Goal: Task Accomplishment & Management: Manage account settings

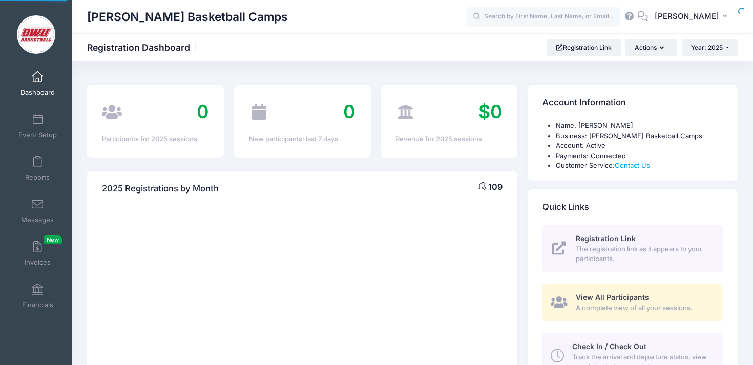
select select
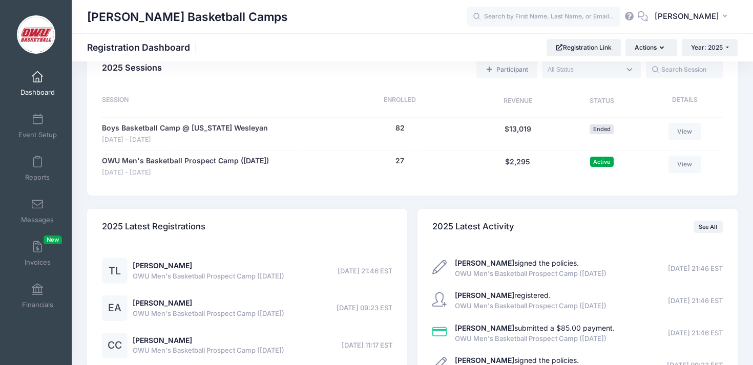
scroll to position [477, 0]
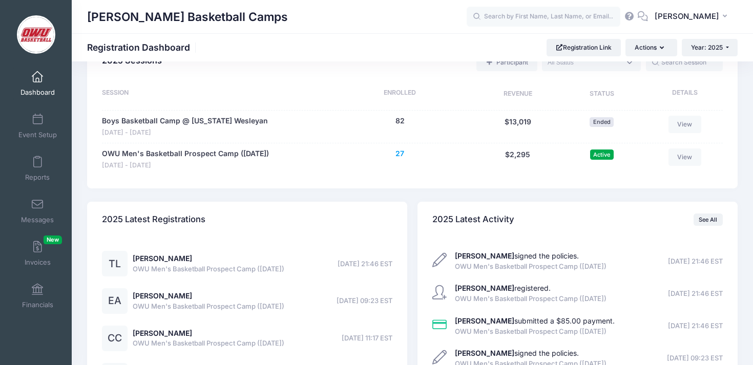
click at [399, 157] on button "27" at bounding box center [400, 154] width 9 height 11
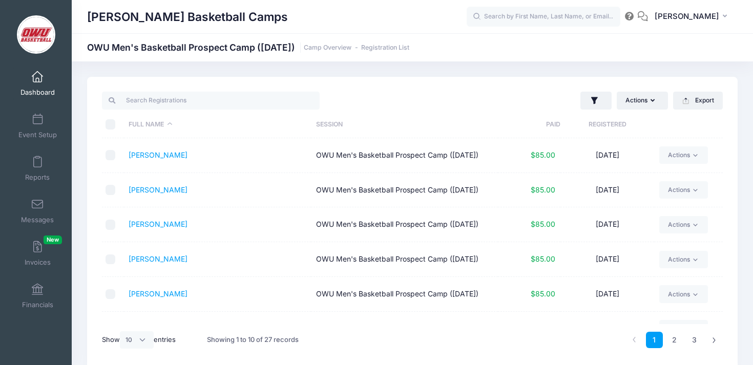
click at [622, 130] on th "Registered" at bounding box center [608, 124] width 94 height 27
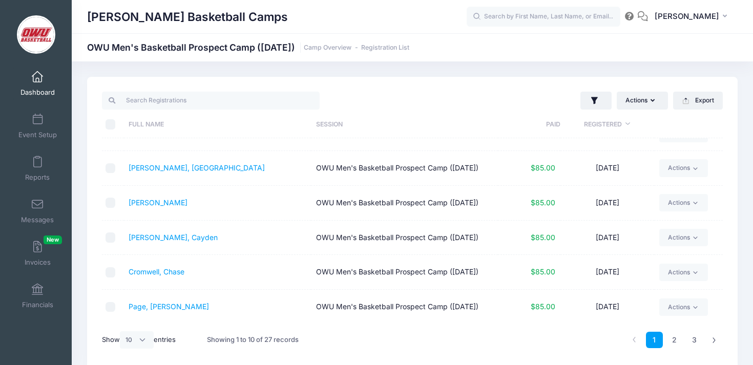
scroll to position [200, 0]
click at [143, 339] on select "All 10 25 50" at bounding box center [137, 340] width 34 height 17
select select "50"
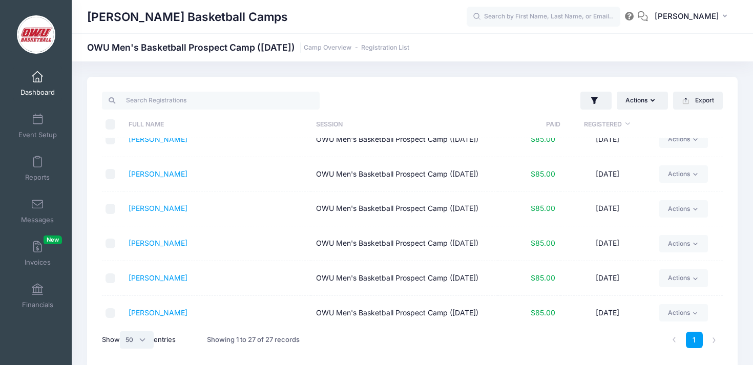
scroll to position [436, 0]
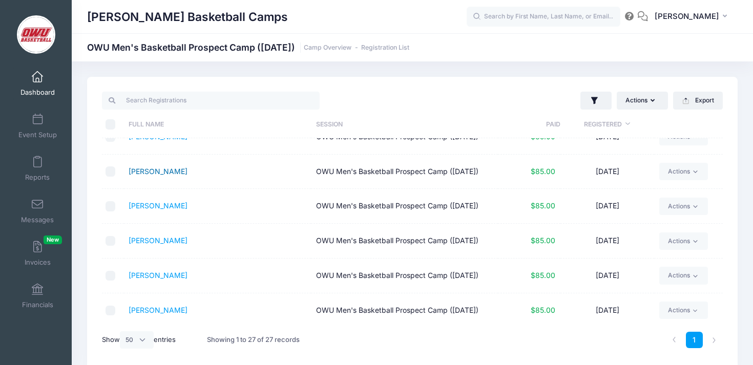
click at [164, 176] on link "Haan, Owen" at bounding box center [158, 171] width 59 height 9
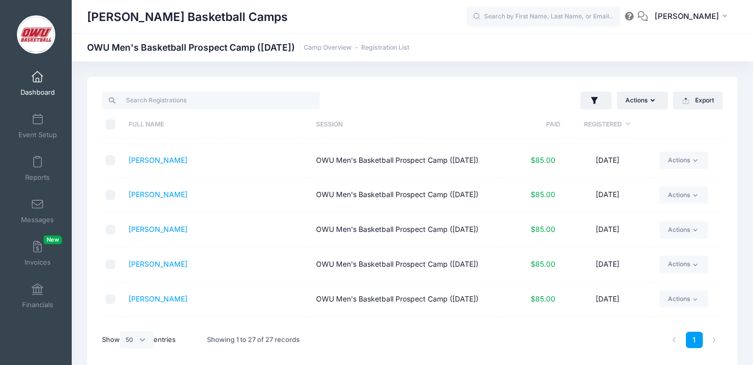
scroll to position [452, 0]
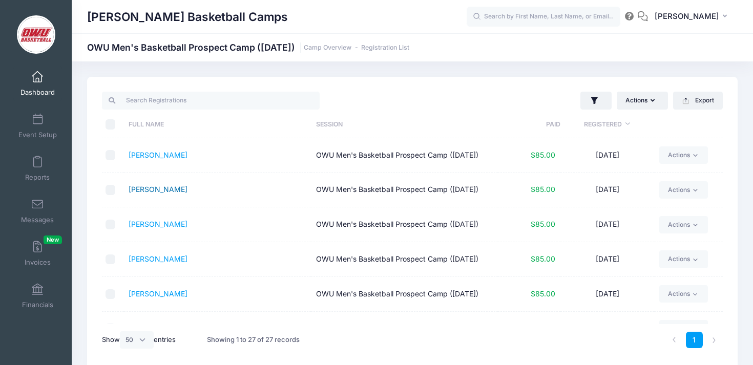
click at [171, 194] on link "Schmidt, Brady" at bounding box center [158, 189] width 59 height 9
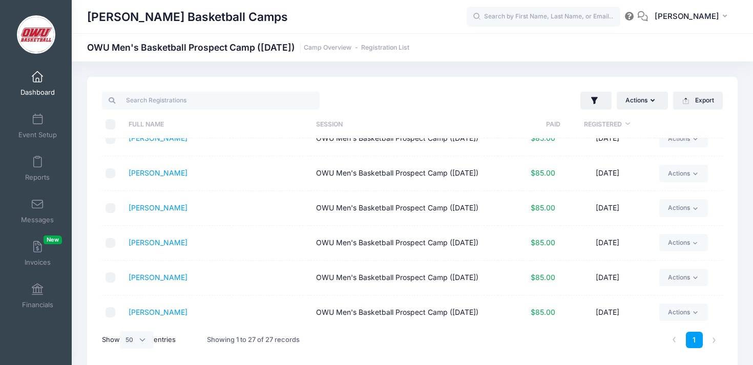
scroll to position [509, 0]
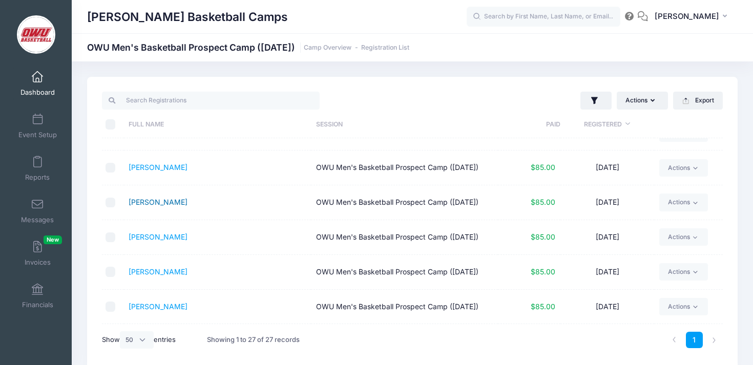
click at [171, 207] on link "Webb, Oscar" at bounding box center [158, 202] width 59 height 9
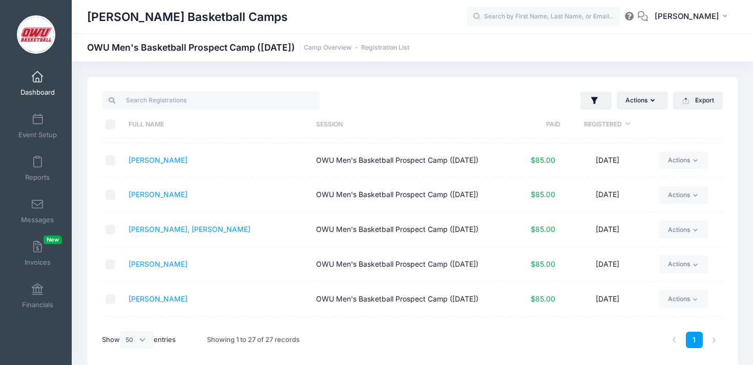
scroll to position [667, 0]
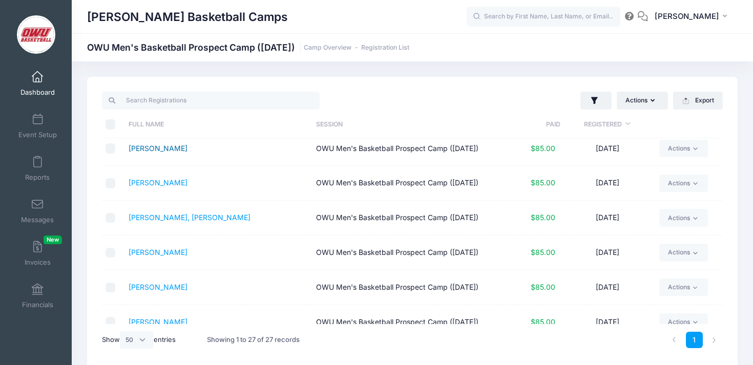
click at [157, 153] on link "[PERSON_NAME]" at bounding box center [158, 148] width 59 height 9
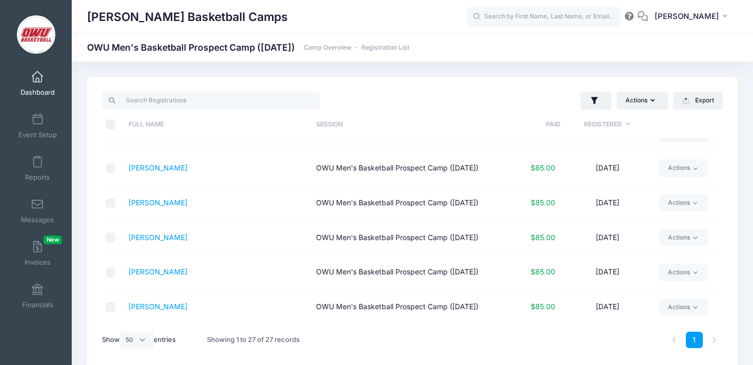
scroll to position [857, 0]
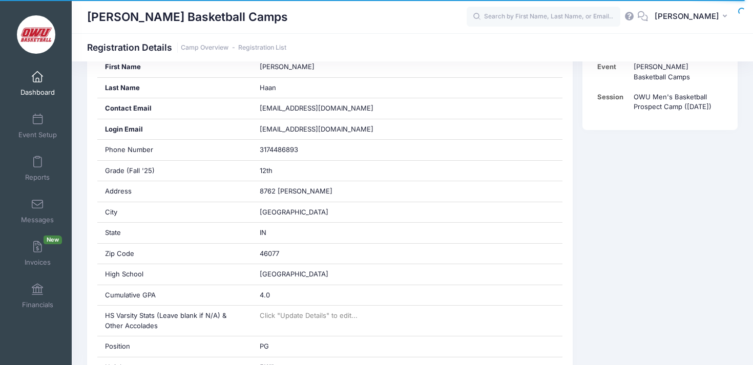
scroll to position [221, 0]
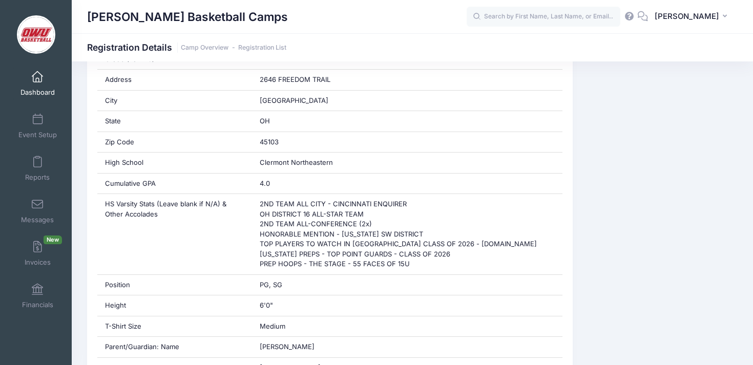
scroll to position [351, 0]
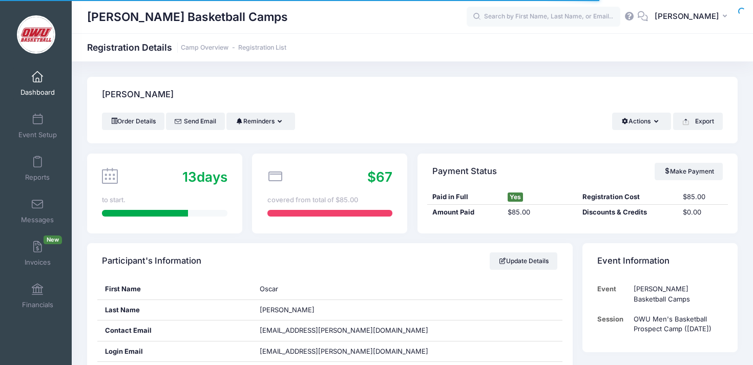
scroll to position [93, 0]
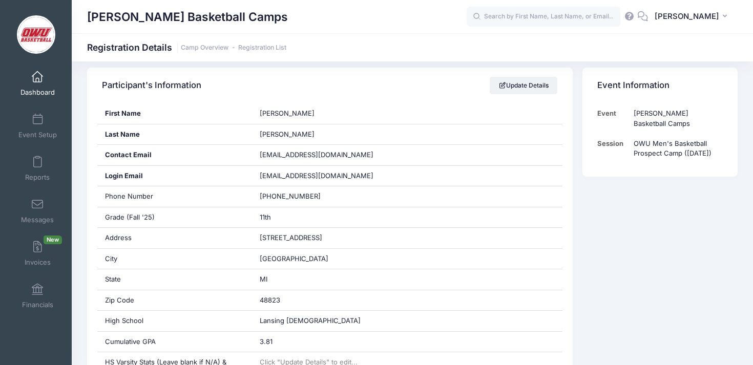
scroll to position [161, 0]
